Goal: Information Seeking & Learning: Check status

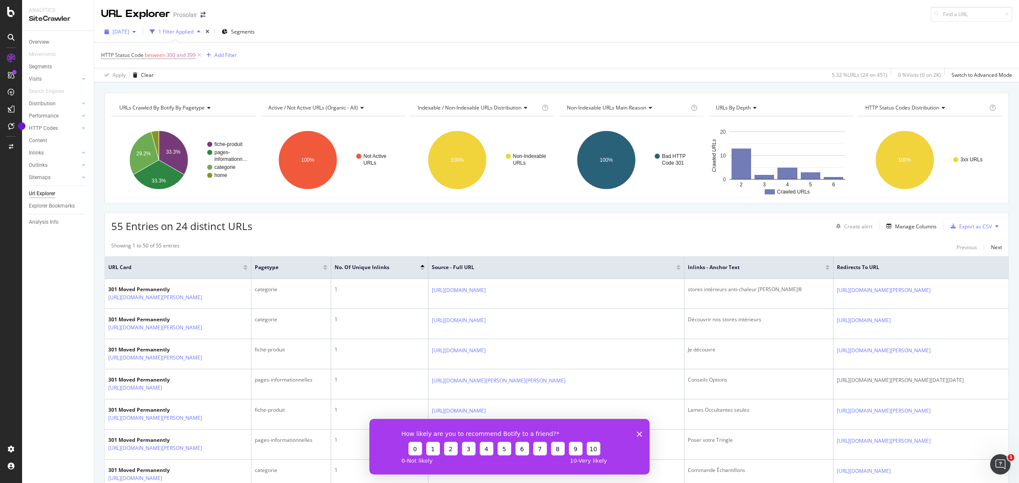
click at [129, 29] on span "[DATE]" at bounding box center [121, 31] width 17 height 7
click at [141, 67] on div "[DATE] 491 URLs" at bounding box center [152, 62] width 90 height 12
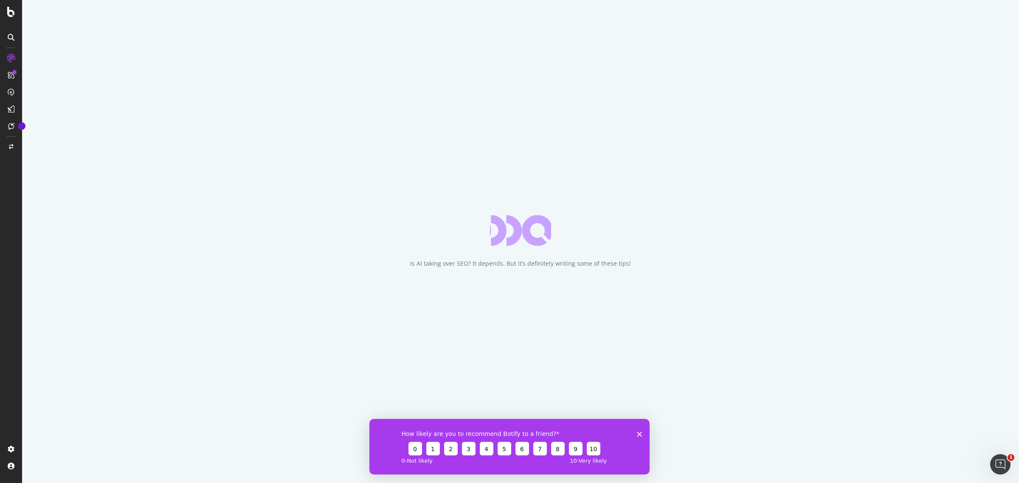
click at [640, 428] on div "How likely are you to recommend Botify to a friend? 0 1 2 3 4 5 6 7 8 9 10 0 - …" at bounding box center [510, 447] width 280 height 56
click at [638, 432] on icon "Fermer l'enquête" at bounding box center [639, 434] width 5 height 5
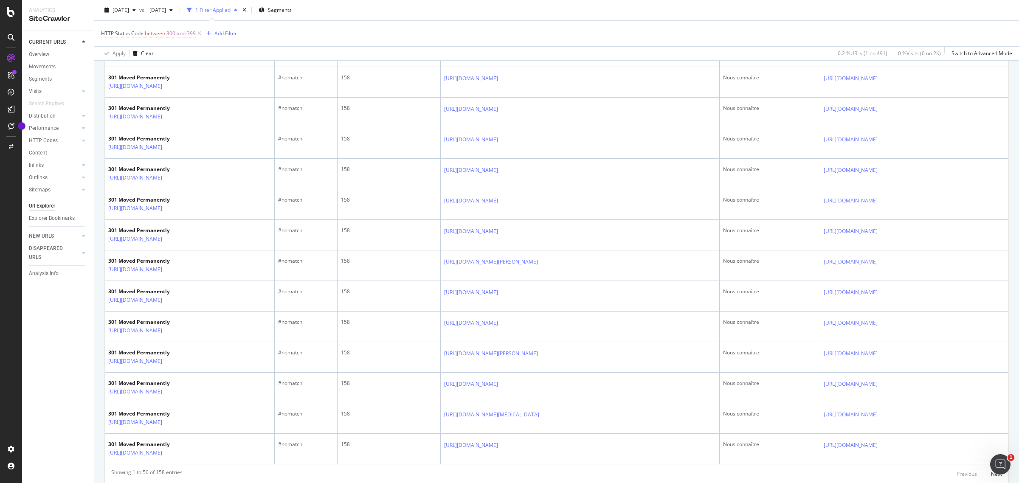
scroll to position [1388, 0]
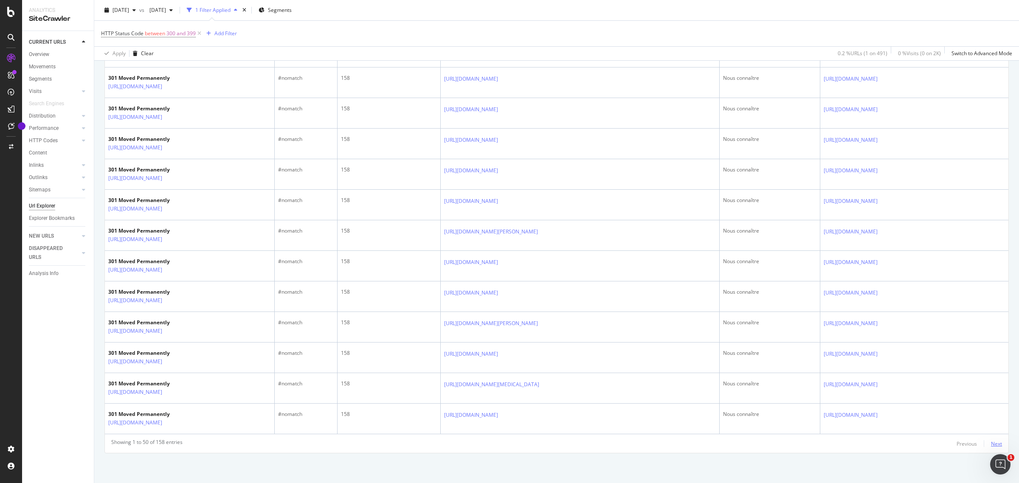
click at [991, 446] on div "Next" at bounding box center [996, 443] width 11 height 7
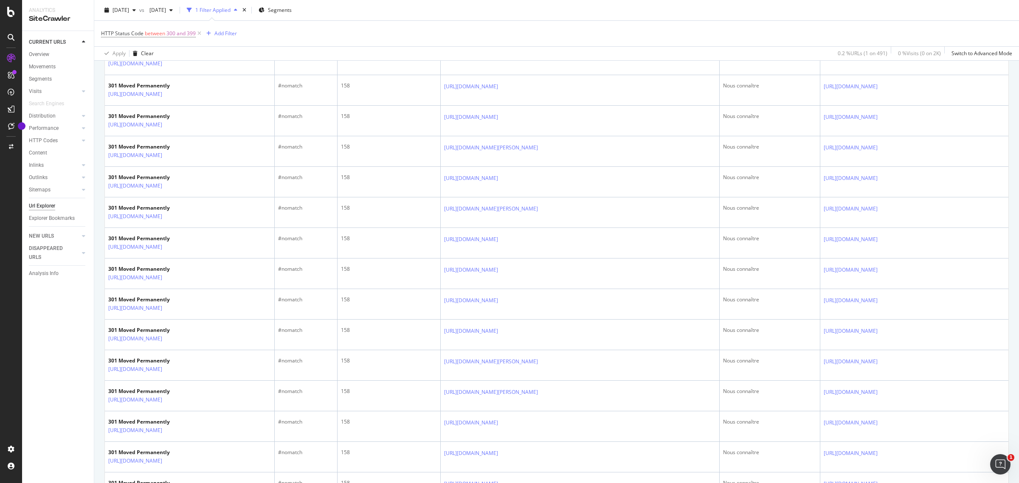
scroll to position [1388, 0]
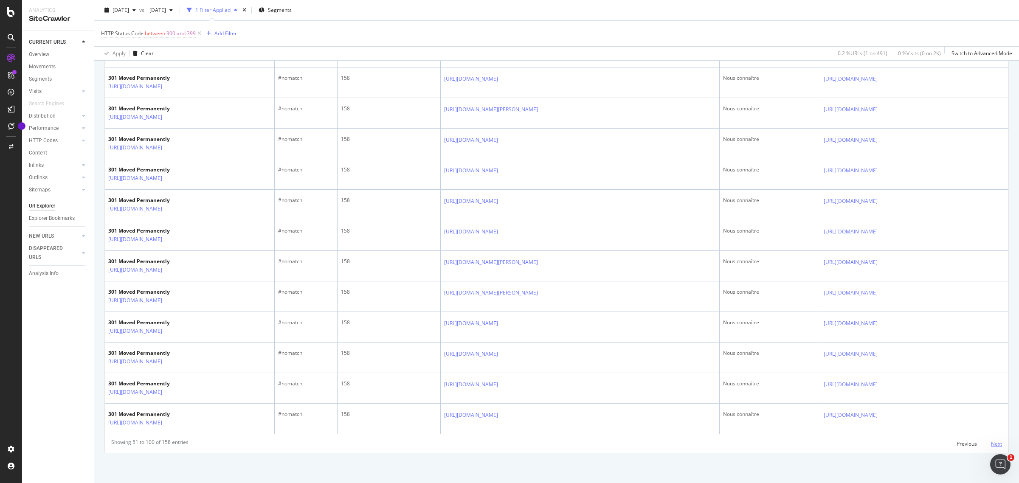
click at [991, 446] on div "Next" at bounding box center [996, 443] width 11 height 7
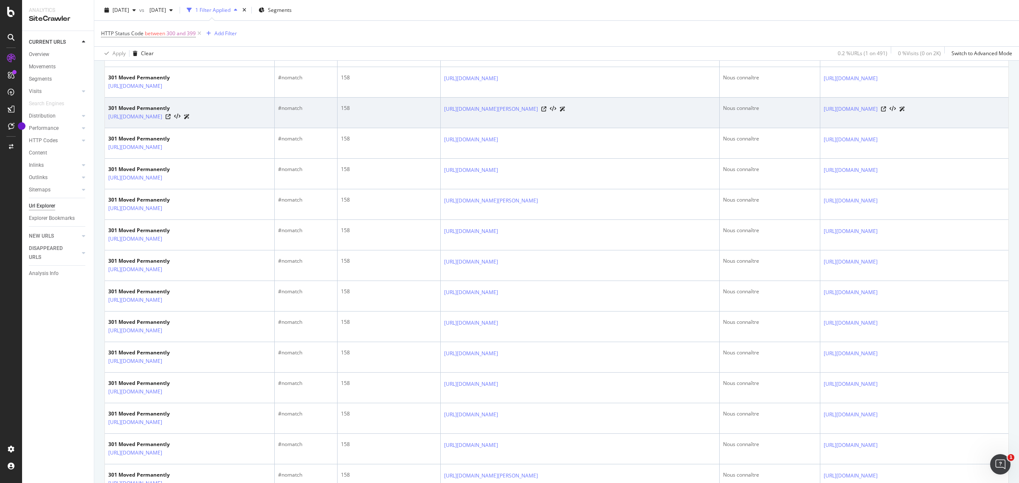
scroll to position [1385, 0]
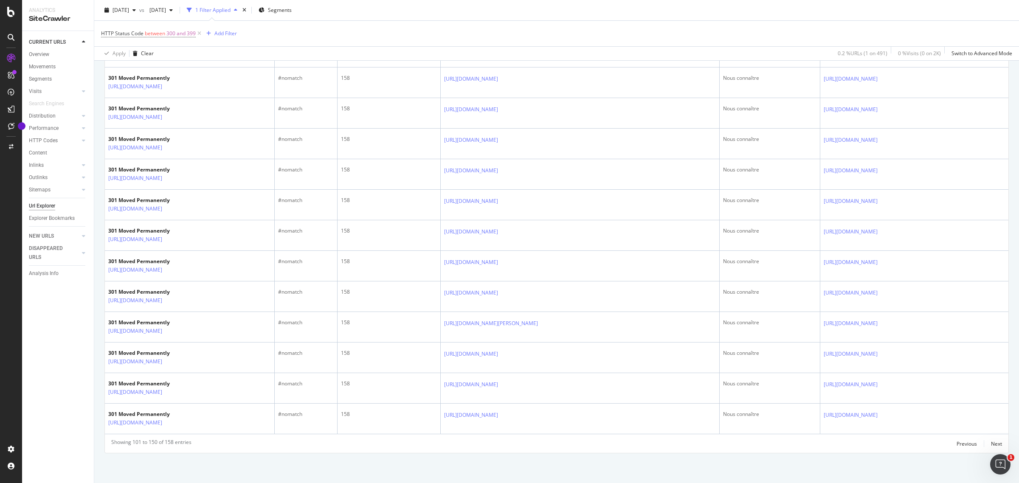
click at [541, 442] on div "Showing 101 to 150 of 158 entries Previous Next" at bounding box center [557, 444] width 904 height 10
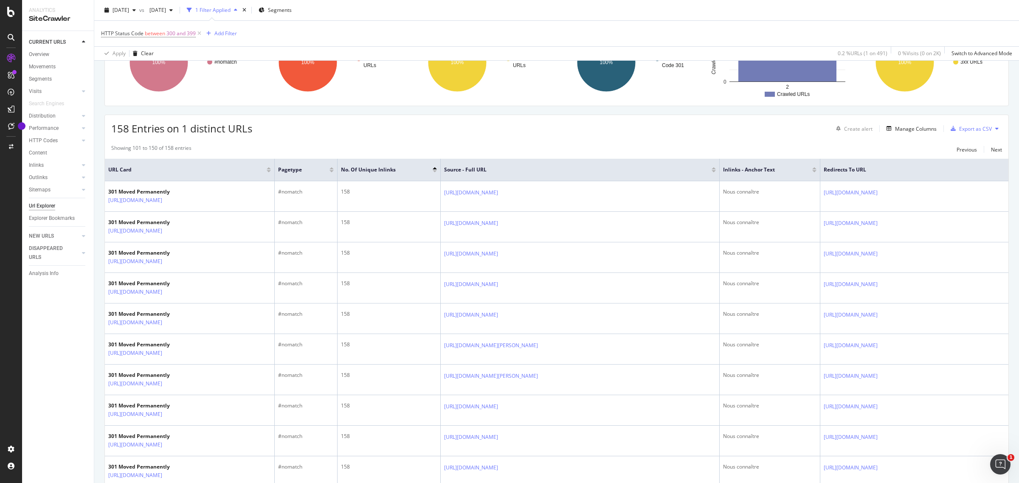
scroll to position [0, 0]
